Goal: Information Seeking & Learning: Find specific fact

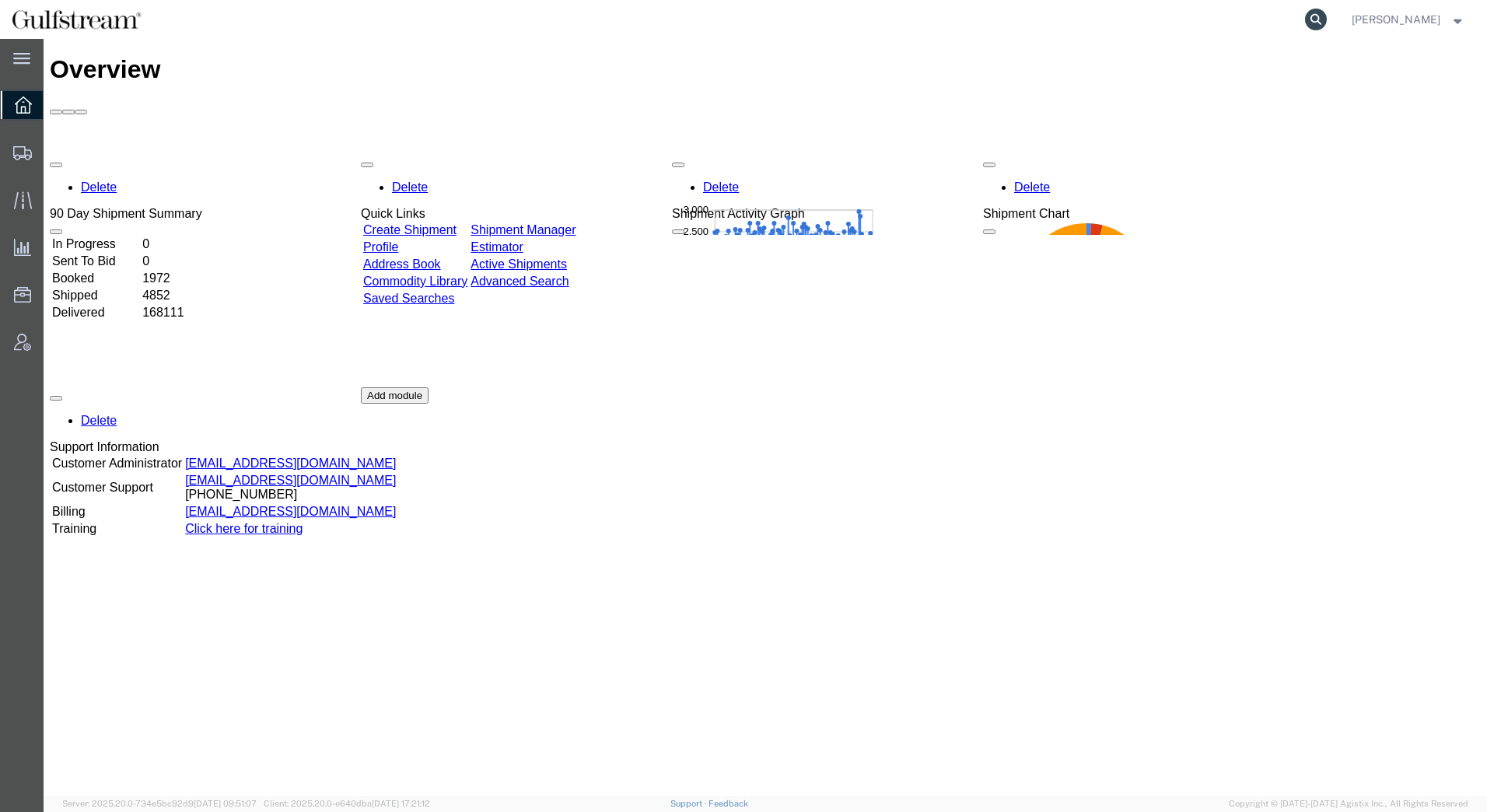
click at [1311, 19] on icon at bounding box center [1316, 19] width 21 height 21
paste input "427185145637"
type input "427185145637"
click at [1318, 20] on icon at bounding box center [1316, 19] width 21 height 21
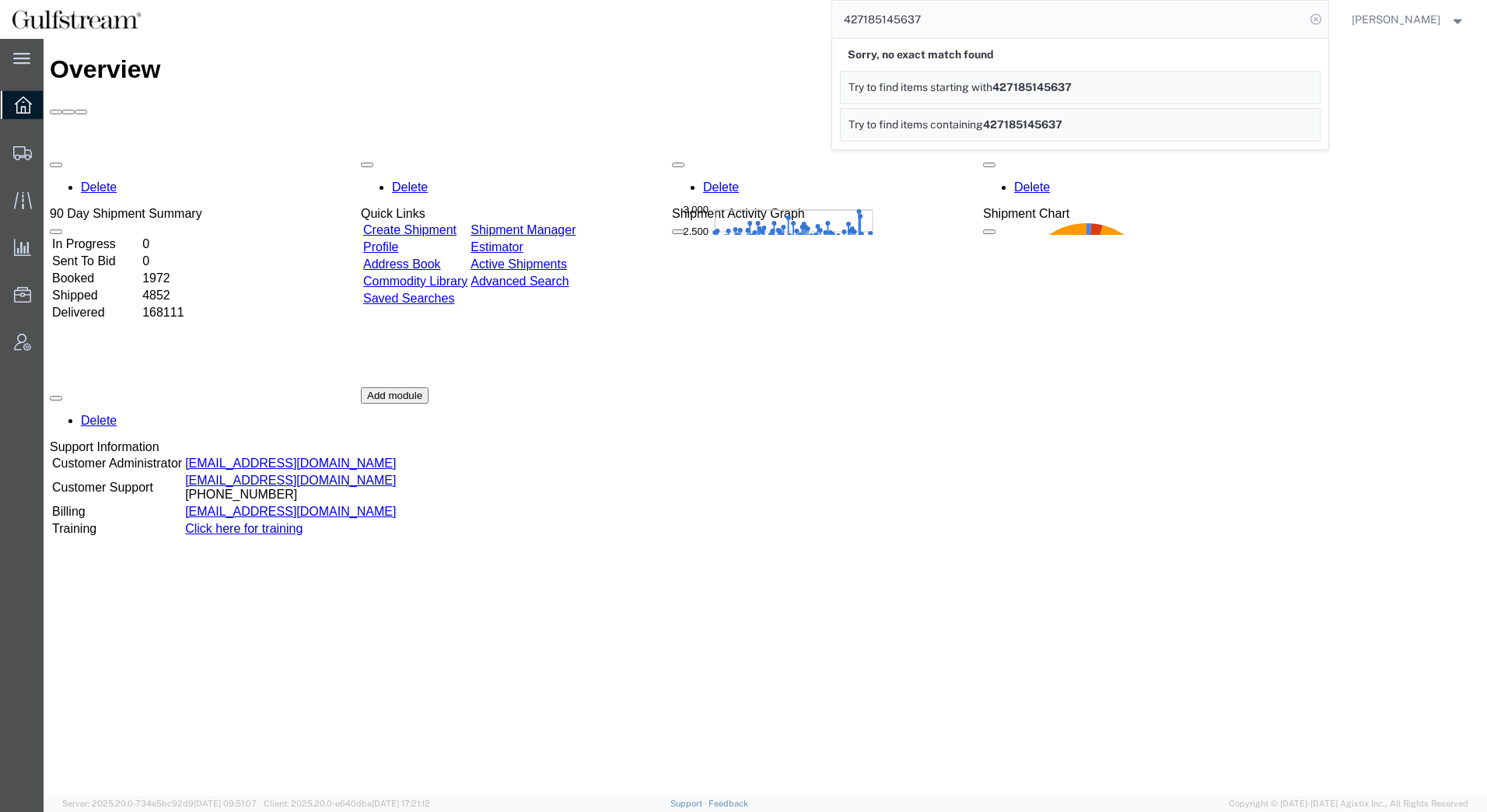
click at [1319, 19] on icon at bounding box center [1316, 19] width 21 height 21
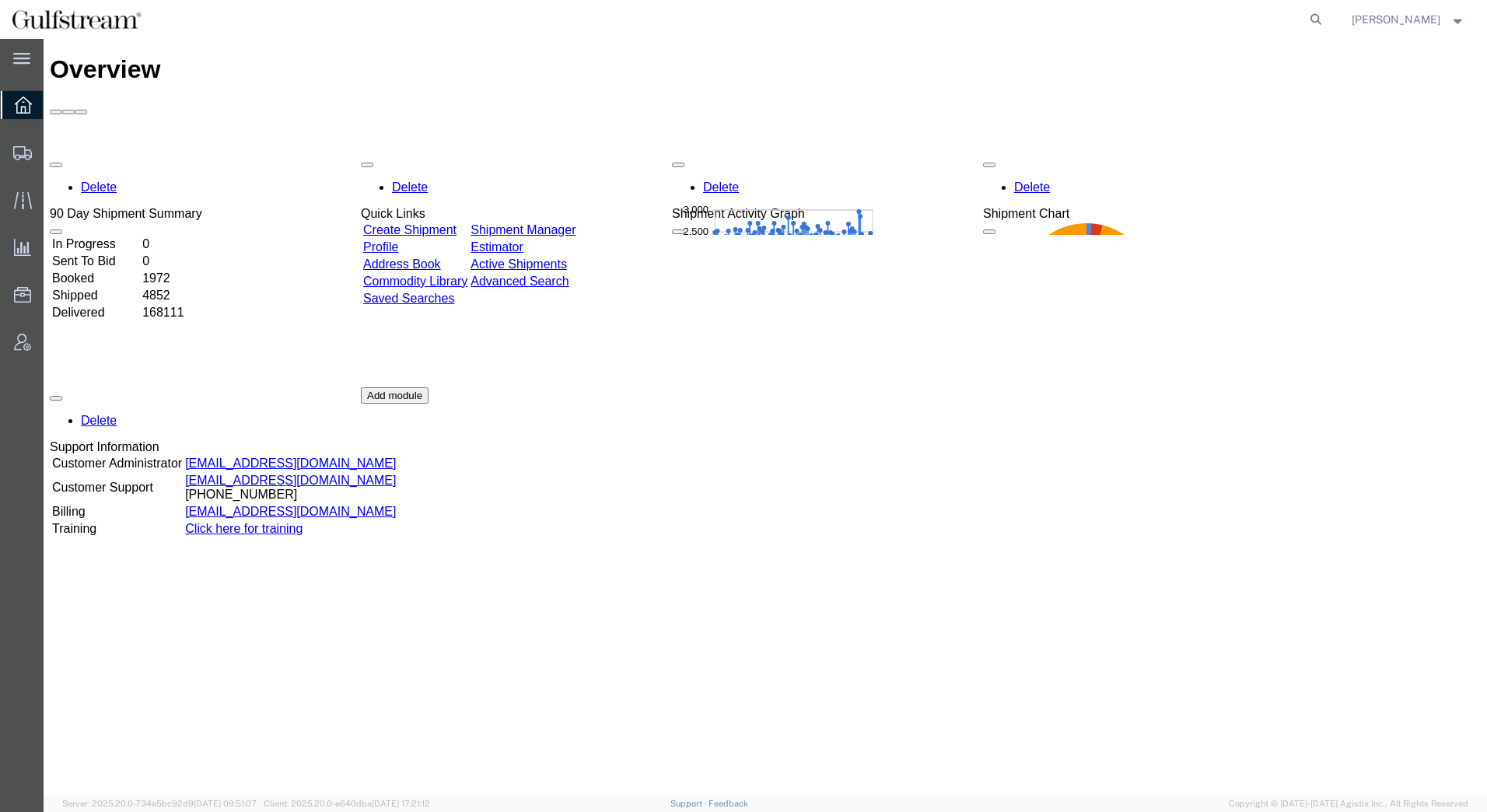
click at [1319, 19] on icon at bounding box center [1316, 19] width 21 height 21
paste input "44497000-2"
click at [1318, 21] on icon at bounding box center [1316, 19] width 21 height 21
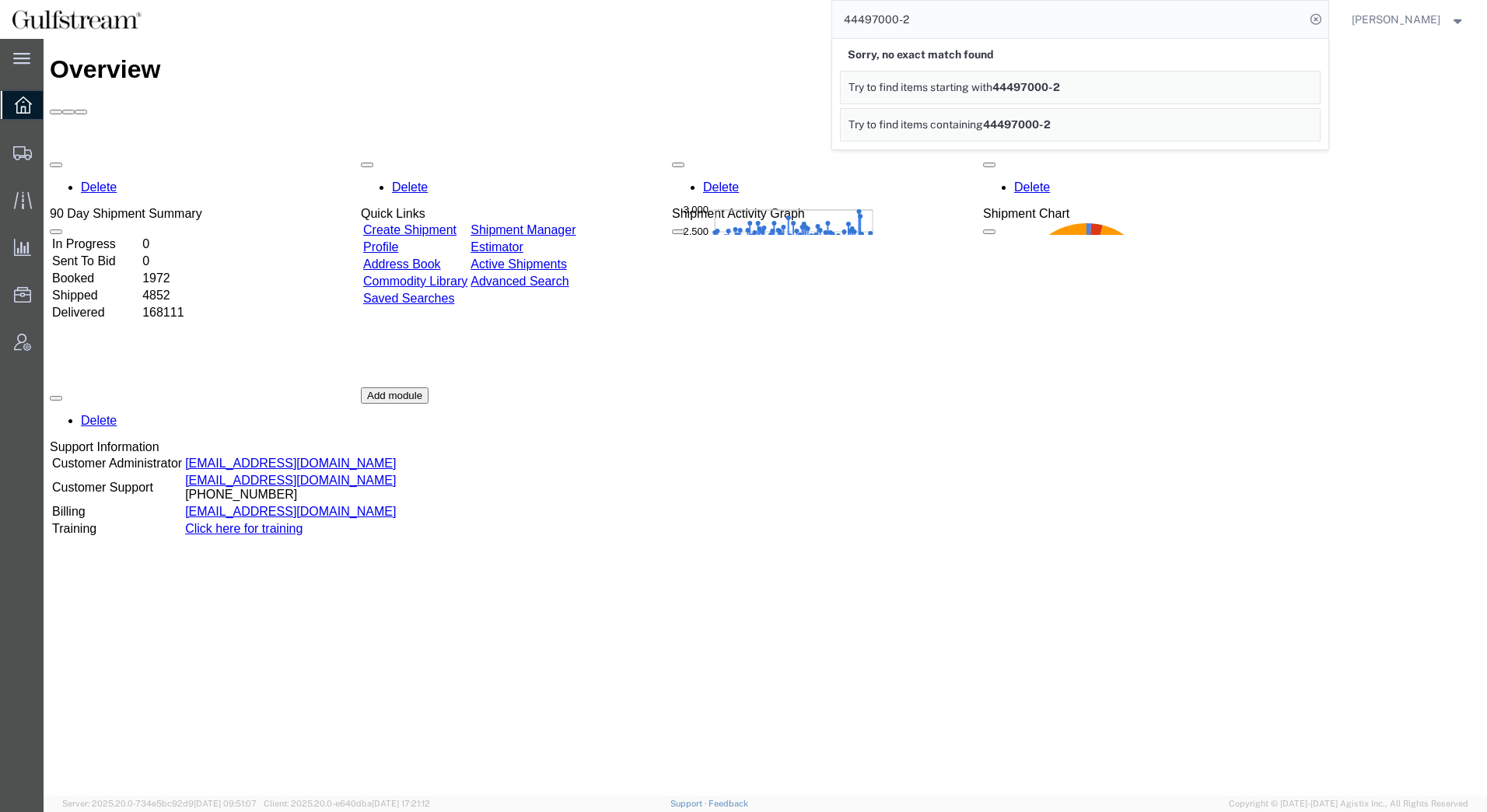
click at [976, 25] on input "44497000-2" at bounding box center [1067, 19] width 472 height 37
click at [1320, 18] on icon at bounding box center [1316, 19] width 21 height 21
click at [837, 21] on input "444970002" at bounding box center [1067, 19] width 472 height 37
type input "0444970002"
click at [1314, 20] on icon at bounding box center [1316, 19] width 21 height 21
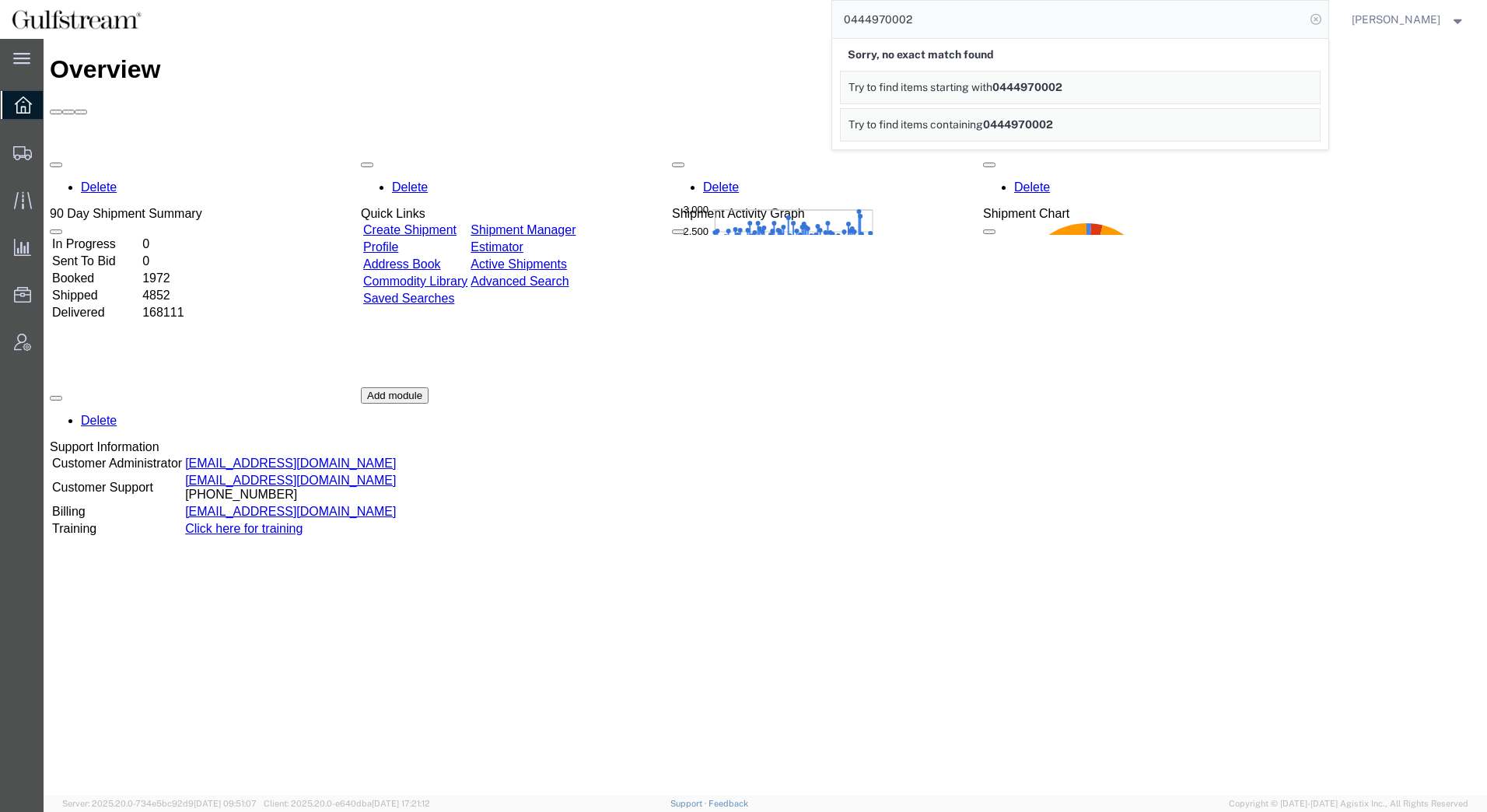
click at [1316, 18] on icon at bounding box center [1316, 19] width 21 height 21
